Goal: Task Accomplishment & Management: Manage account settings

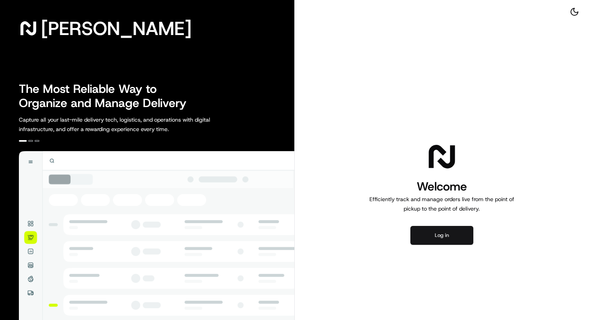
click at [438, 240] on button "Log in" at bounding box center [441, 235] width 63 height 19
